Goal: Task Accomplishment & Management: Complete application form

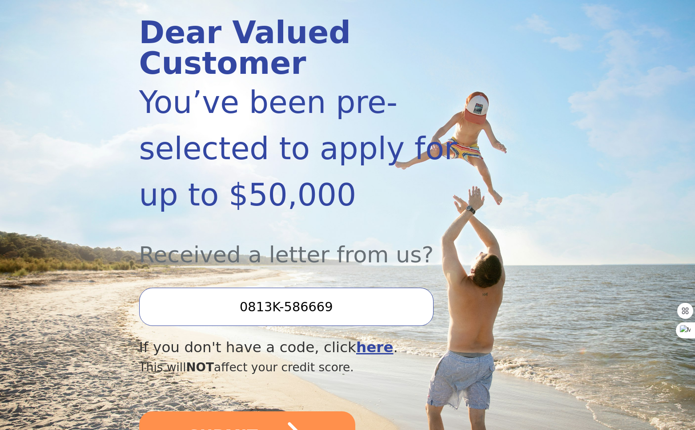
scroll to position [131, 0]
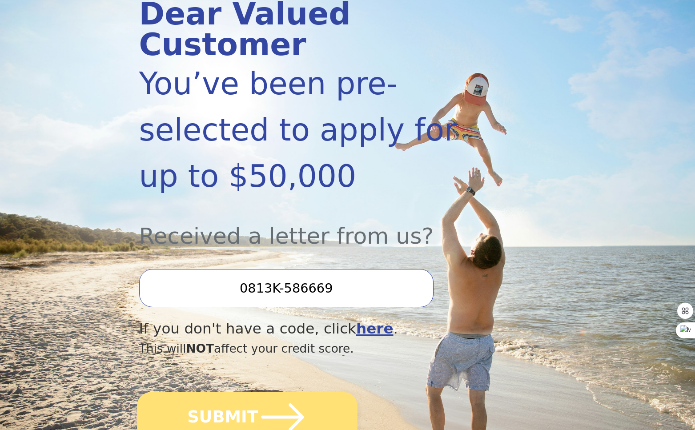
click at [239, 392] on button "SUBMIT" at bounding box center [247, 417] width 221 height 50
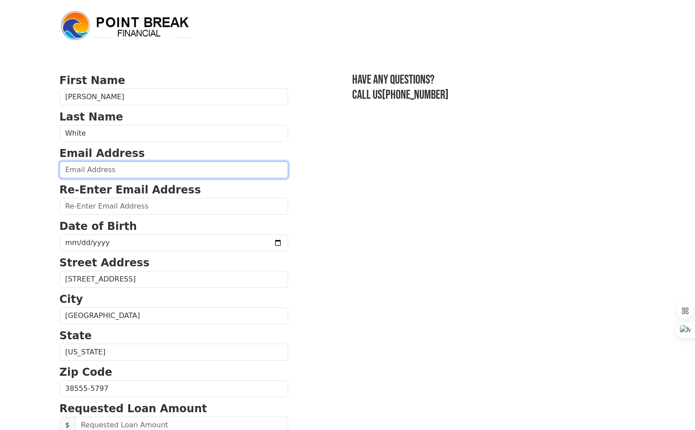
click at [104, 168] on input "email" at bounding box center [174, 169] width 229 height 17
type input "[PERSON_NAME][EMAIL_ADDRESS][PERSON_NAME][DOMAIN_NAME]"
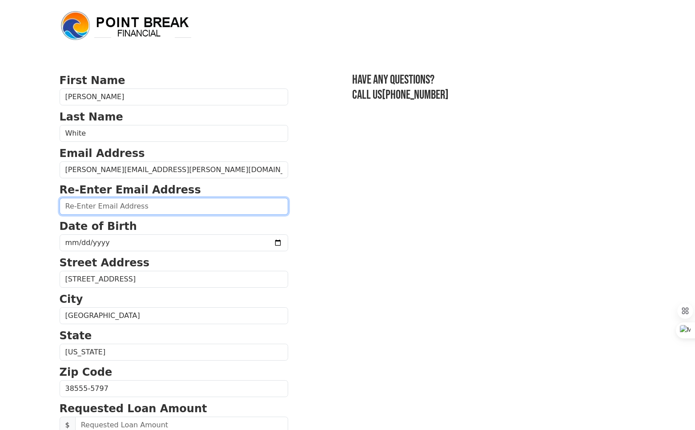
type input "[PERSON_NAME][EMAIL_ADDRESS][PERSON_NAME][DOMAIN_NAME]"
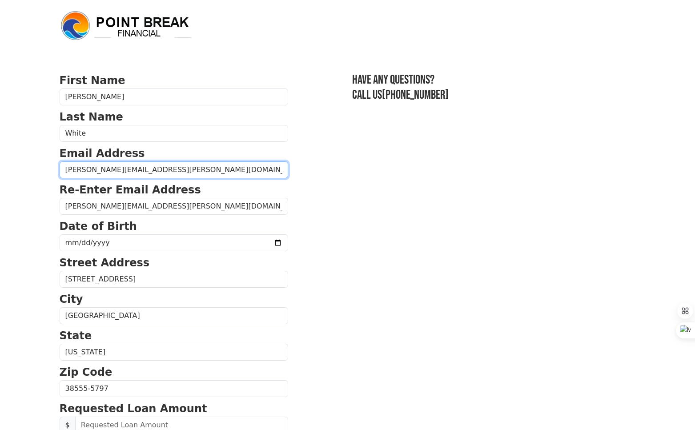
type input "[PHONE_NUMBER]"
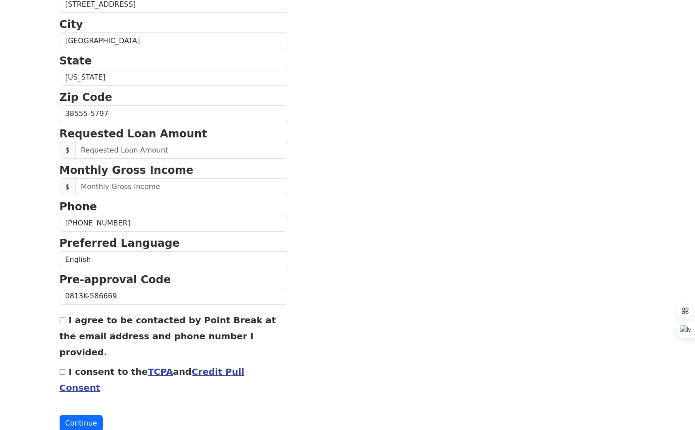
scroll to position [277, 0]
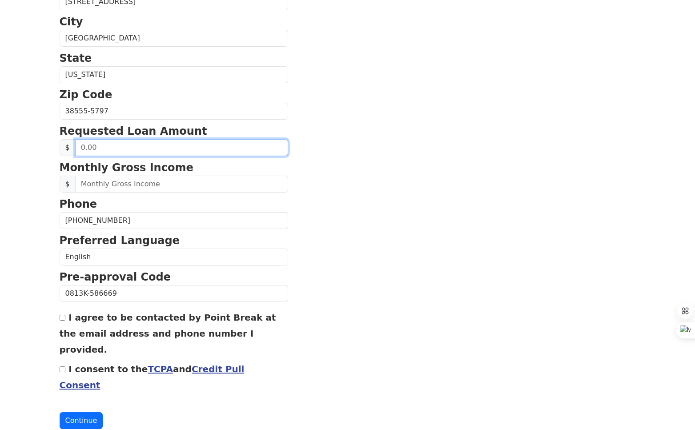
drag, startPoint x: 104, startPoint y: 147, endPoint x: 51, endPoint y: 139, distance: 53.0
type input "15,000.00"
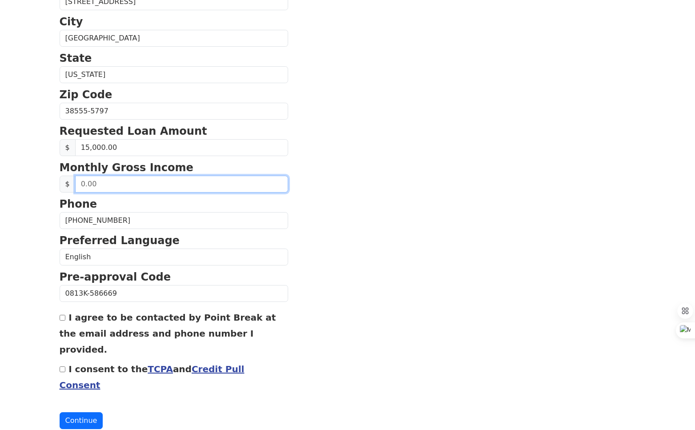
click at [97, 185] on input "text" at bounding box center [181, 184] width 213 height 17
drag, startPoint x: 101, startPoint y: 186, endPoint x: 36, endPoint y: 182, distance: 64.6
type input "7,000.00"
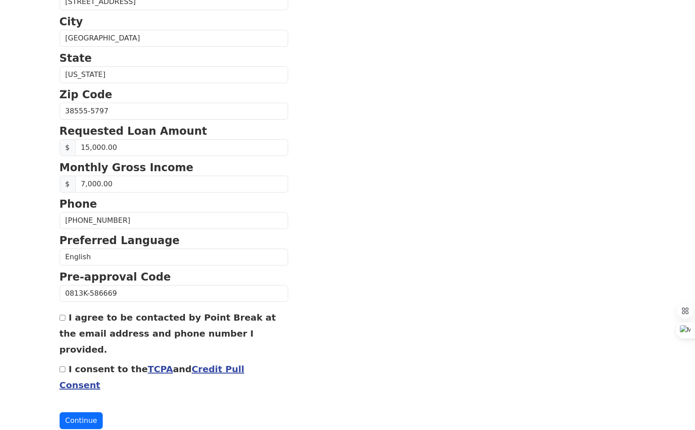
click at [61, 317] on input "I agree to be contacted by Point Break at the email address and phone number I …" at bounding box center [63, 318] width 6 height 6
checkbox input "true"
click at [61, 366] on input "I consent to the TCPA and Credit Pull Consent" at bounding box center [63, 369] width 6 height 6
checkbox input "true"
click at [73, 412] on button "Continue" at bounding box center [82, 420] width 44 height 17
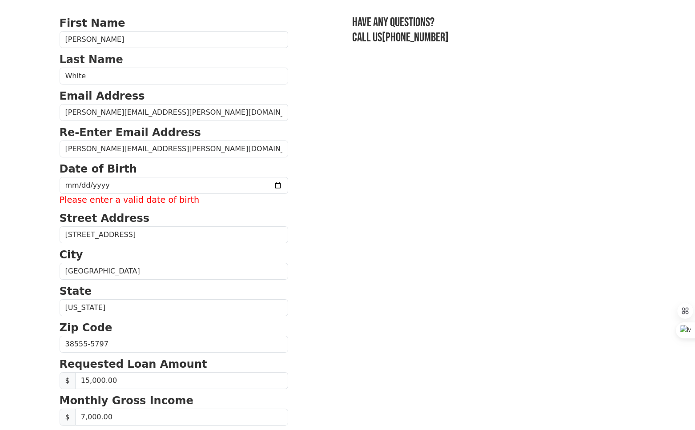
scroll to position [0, 0]
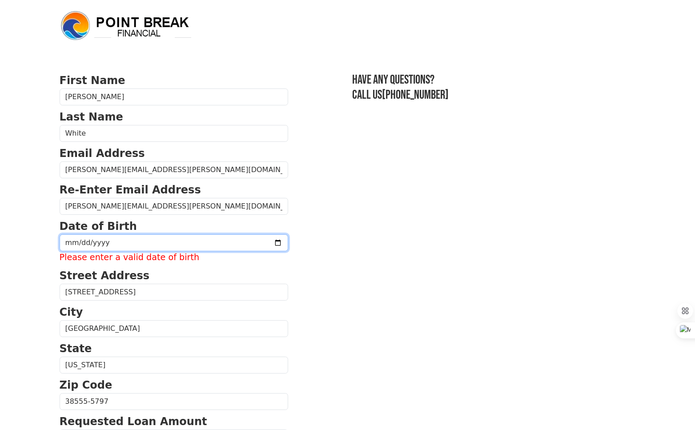
click at [123, 245] on input "date" at bounding box center [174, 242] width 229 height 17
type input "[DATE]"
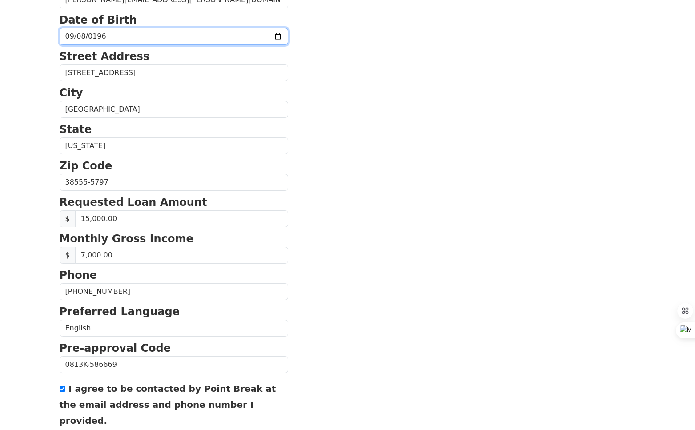
scroll to position [277, 0]
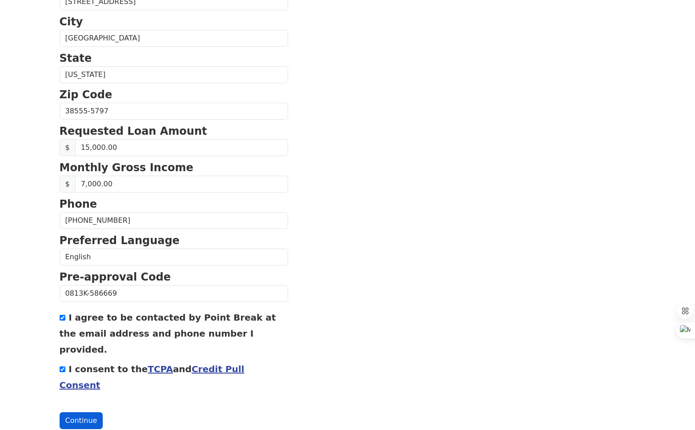
click at [79, 412] on button "Continue" at bounding box center [82, 420] width 44 height 17
